Goal: Task Accomplishment & Management: Manage account settings

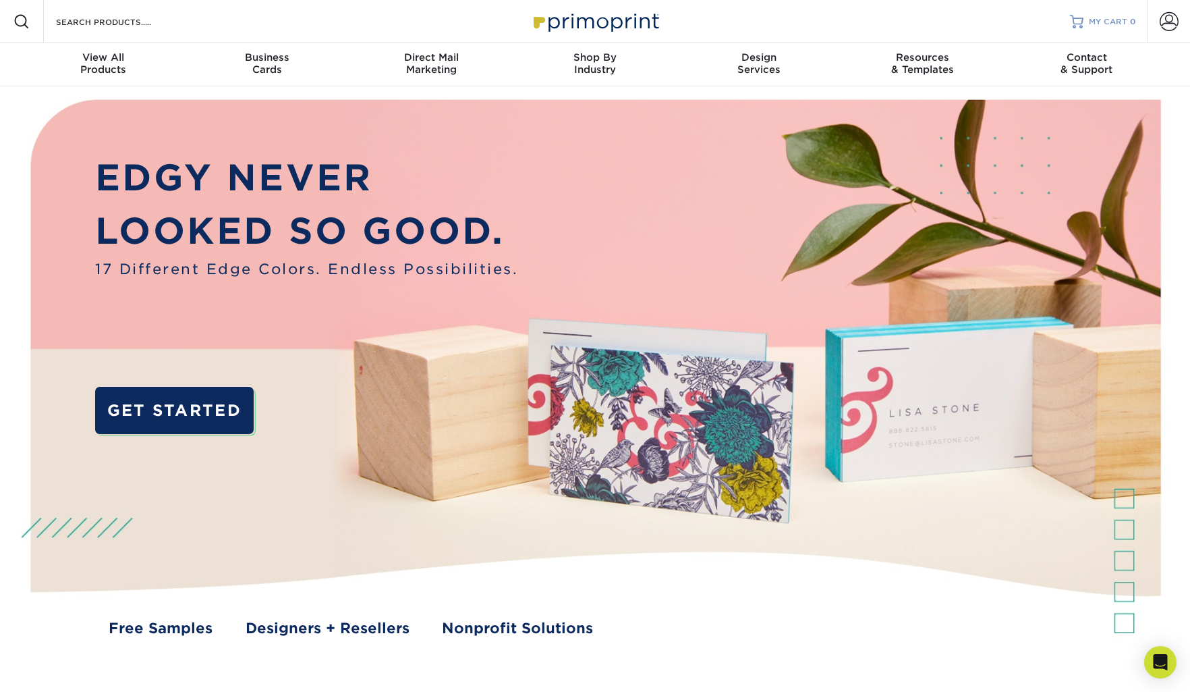
click at [1104, 24] on span "MY CART" at bounding box center [1108, 21] width 38 height 11
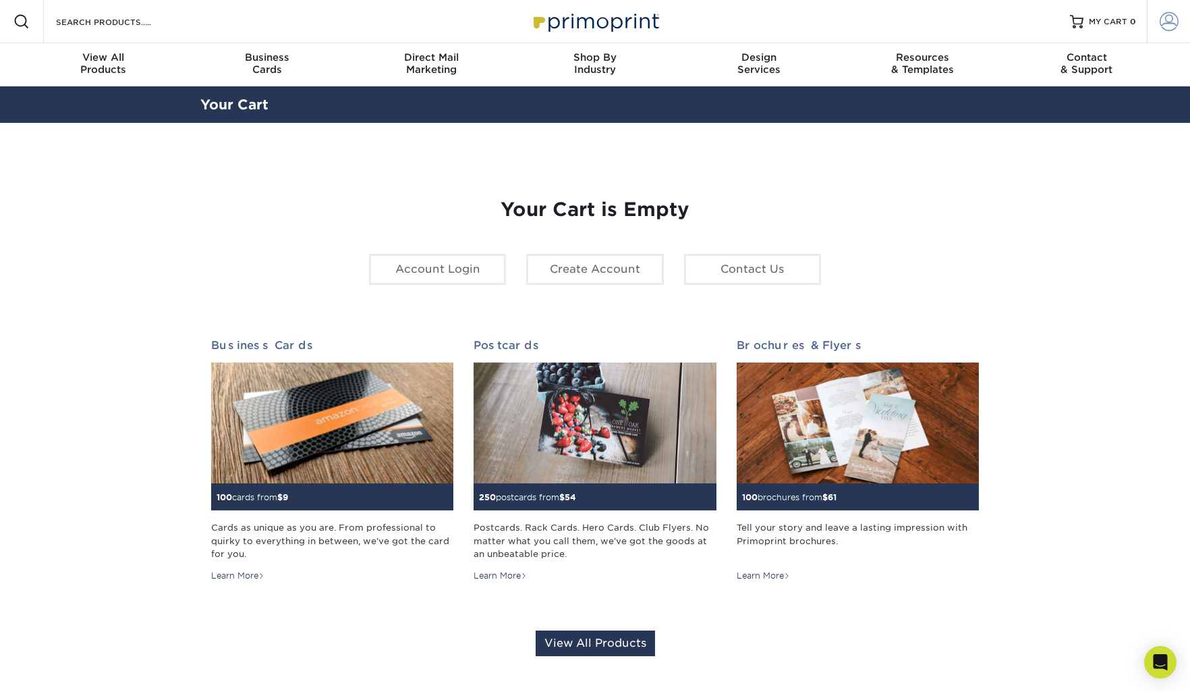
click at [1160, 30] on span at bounding box center [1169, 21] width 19 height 19
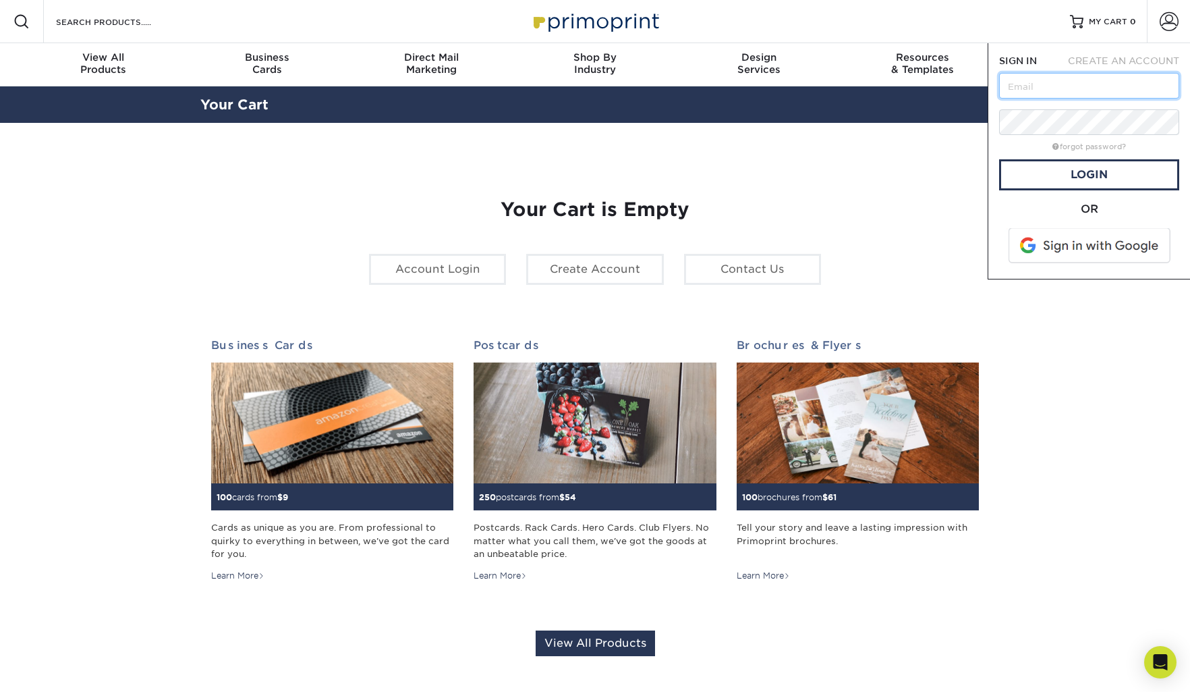
click at [1070, 88] on input "text" at bounding box center [1089, 86] width 180 height 26
type input "[PERSON_NAME][EMAIL_ADDRESS][DOMAIN_NAME]"
